Goal: Task Accomplishment & Management: Understand process/instructions

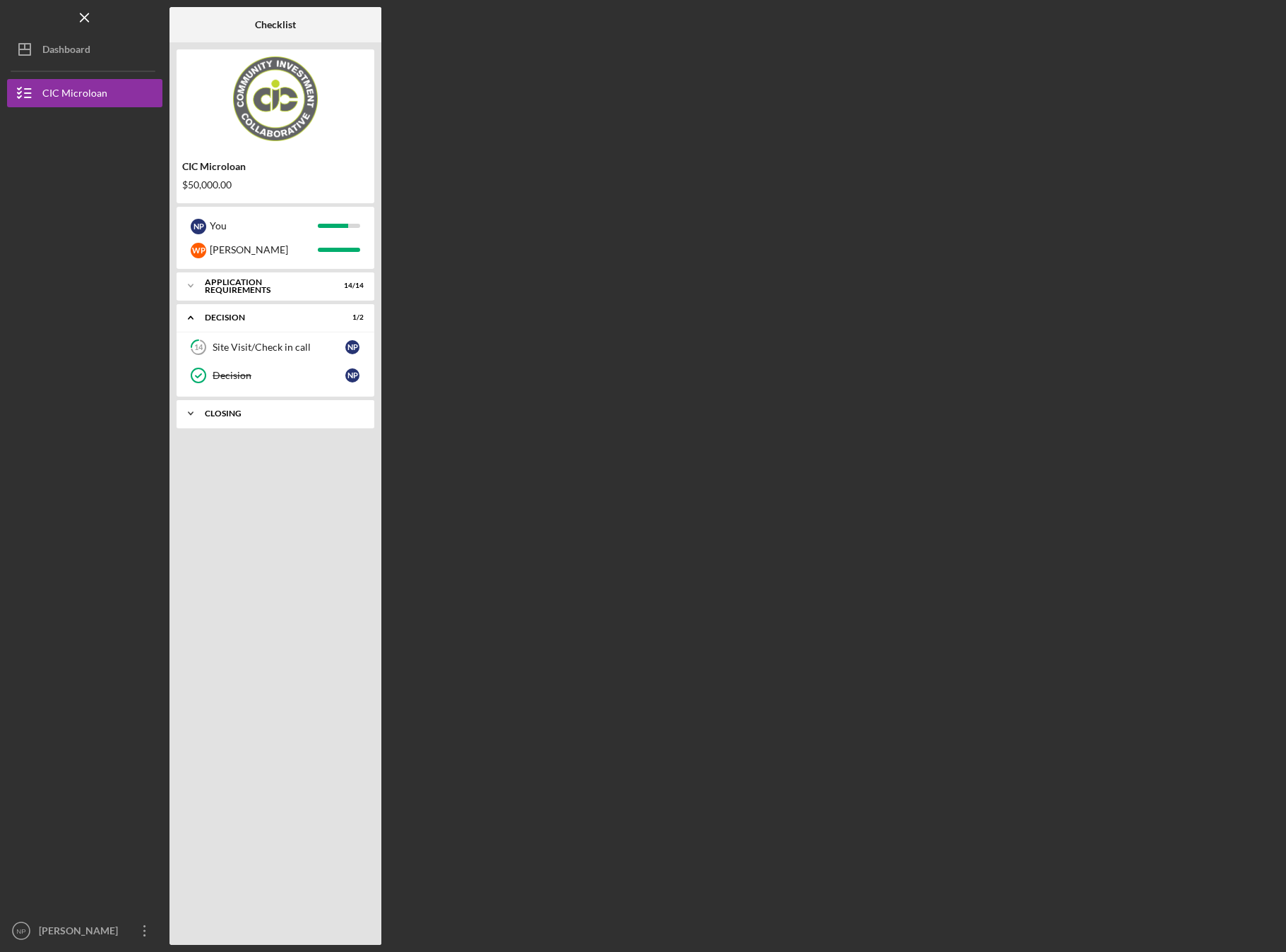
click at [188, 413] on icon "Icon/Expander" at bounding box center [191, 414] width 28 height 28
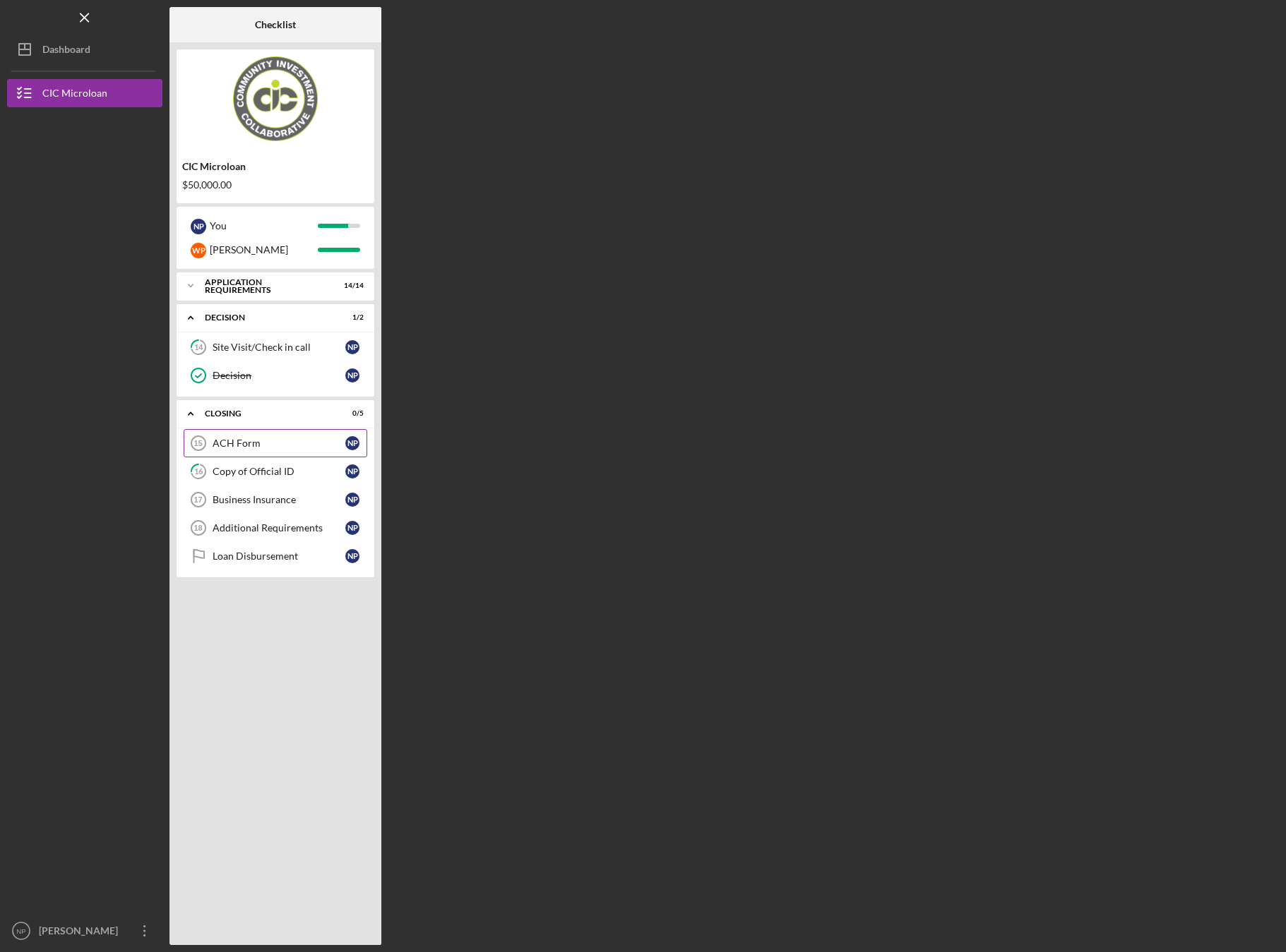
click at [267, 445] on div "ACH Form" at bounding box center [279, 443] width 133 height 11
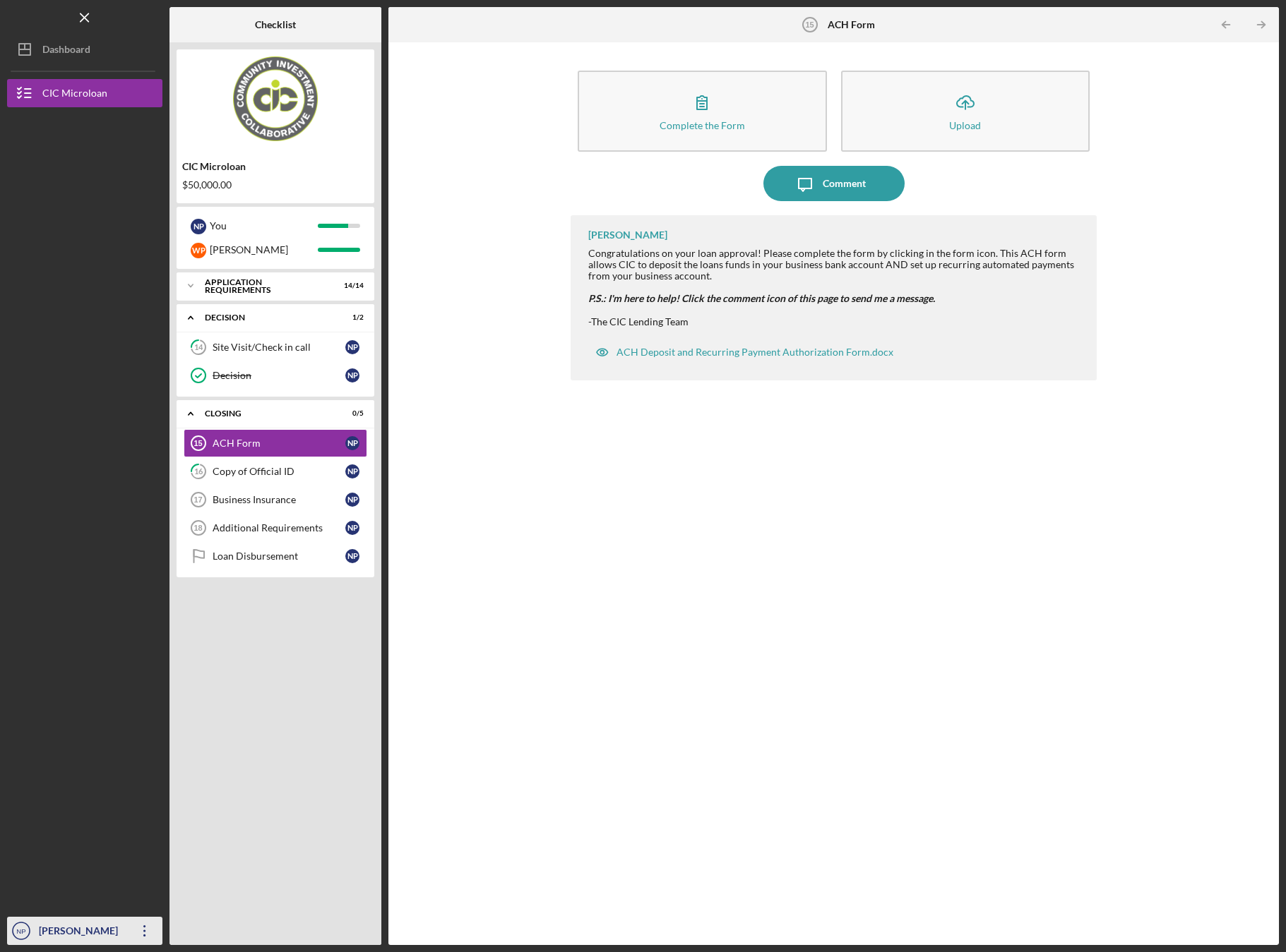
click at [142, 928] on icon "Icon/Overflow" at bounding box center [144, 931] width 35 height 35
